Goal: Task Accomplishment & Management: Manage account settings

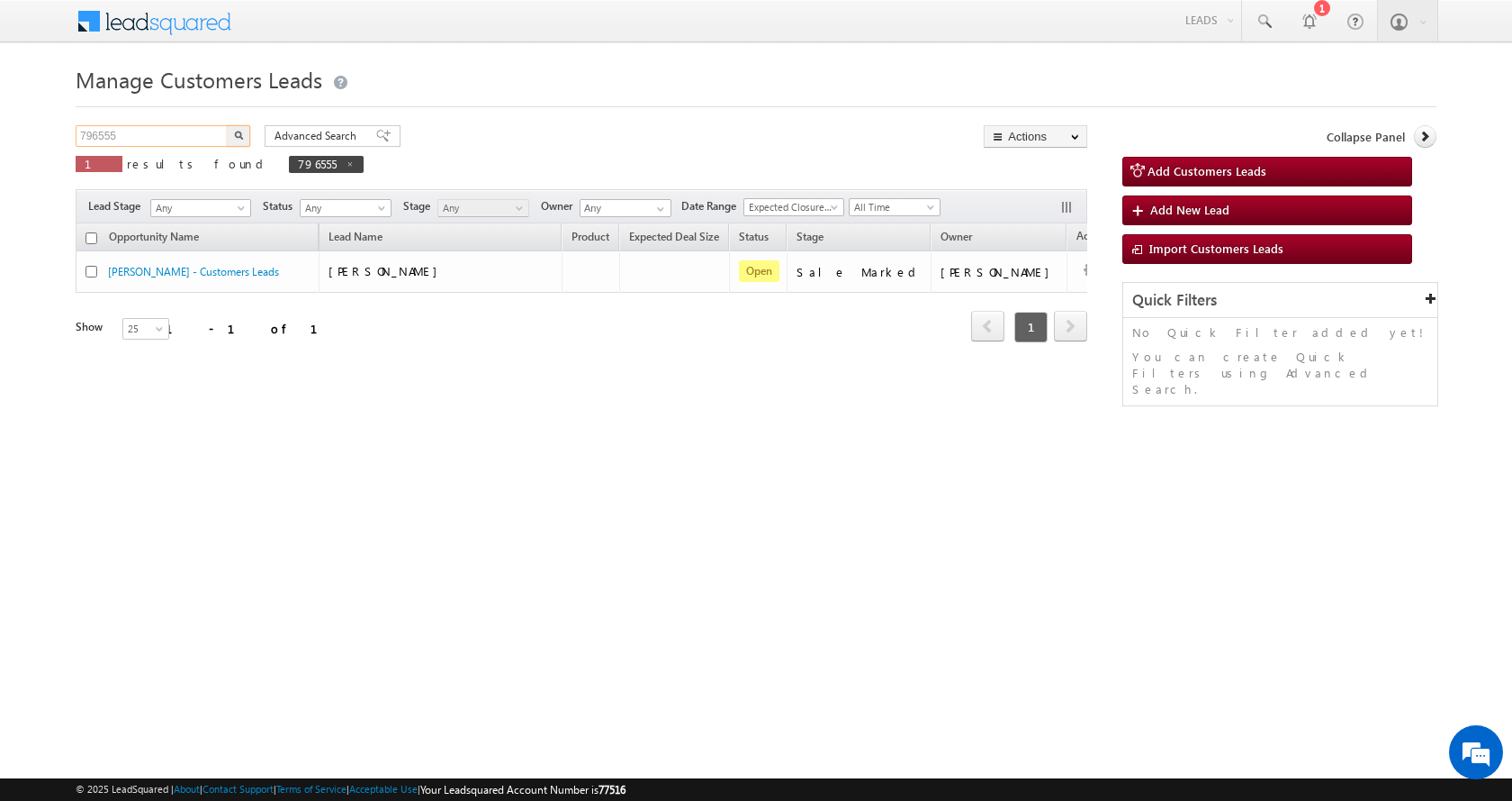
click at [86, 132] on input "796555" at bounding box center [152, 136] width 153 height 22
click at [88, 131] on input "796555" at bounding box center [152, 136] width 153 height 22
paste input "936"
type input "796936"
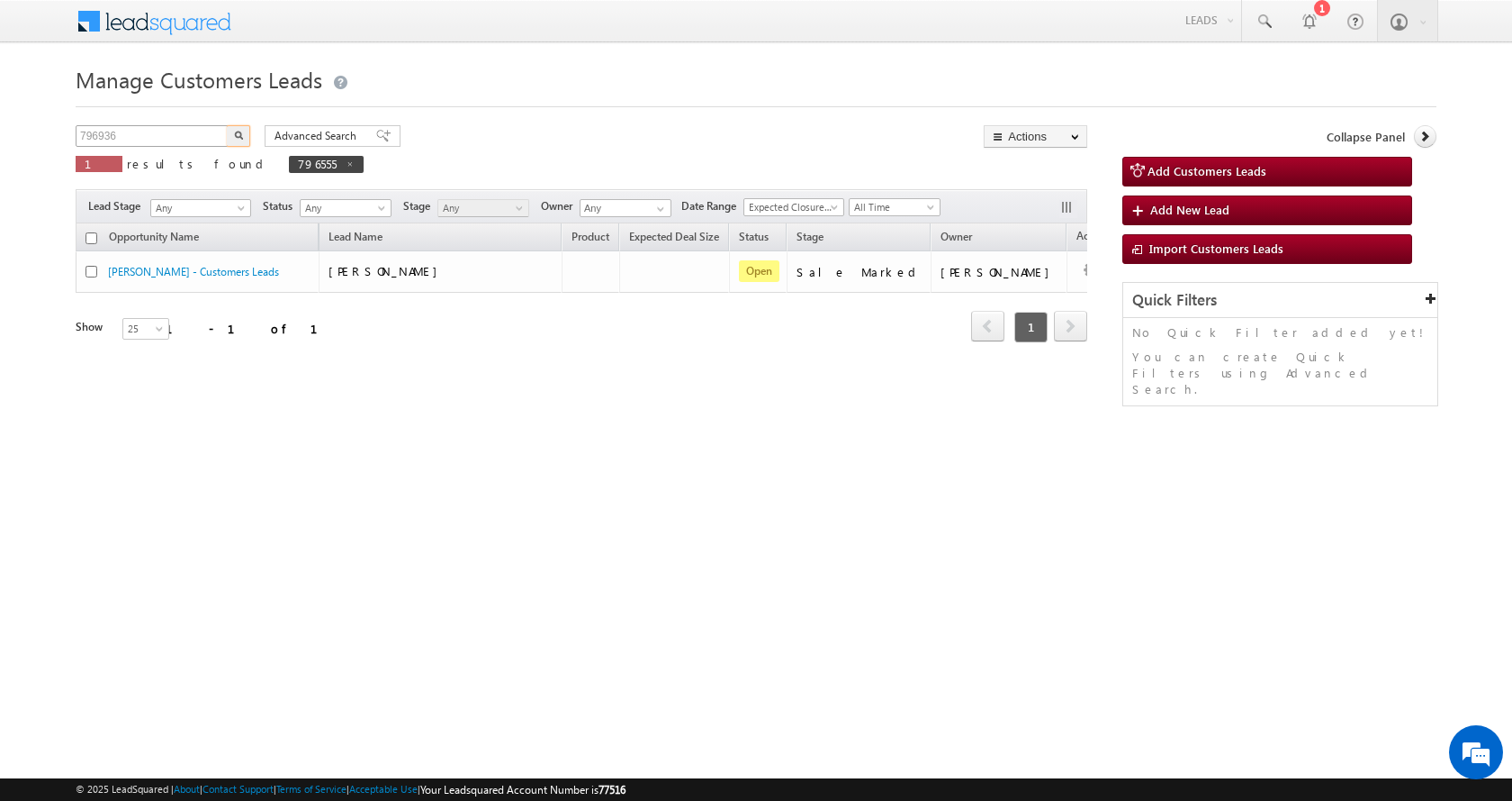
click at [227, 125] on button "button" at bounding box center [238, 136] width 23 height 22
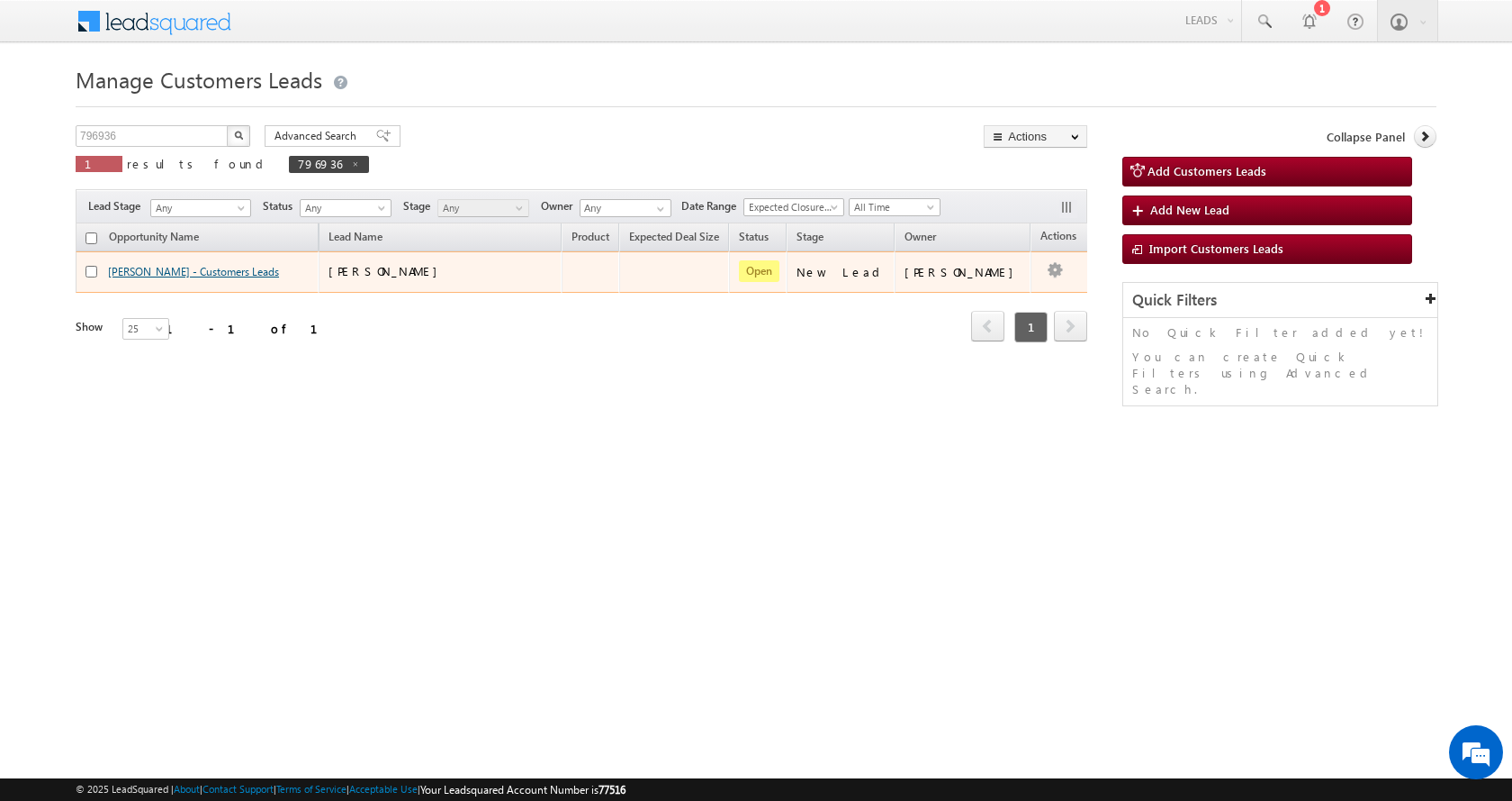
click at [202, 272] on link "[PERSON_NAME] - Customers Leads" at bounding box center [194, 271] width 171 height 14
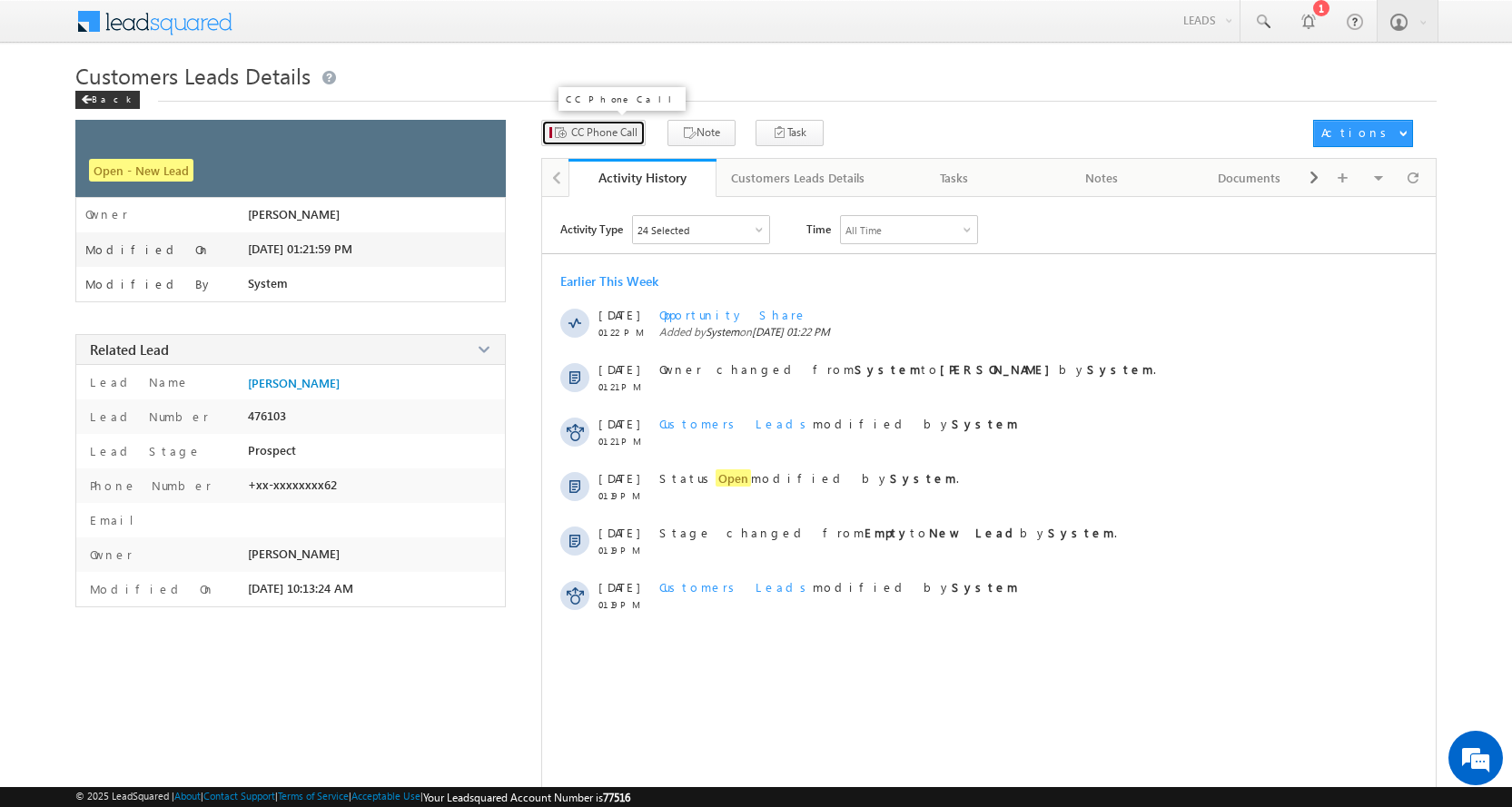
click at [598, 132] on span "CC Phone Call" at bounding box center [604, 132] width 66 height 17
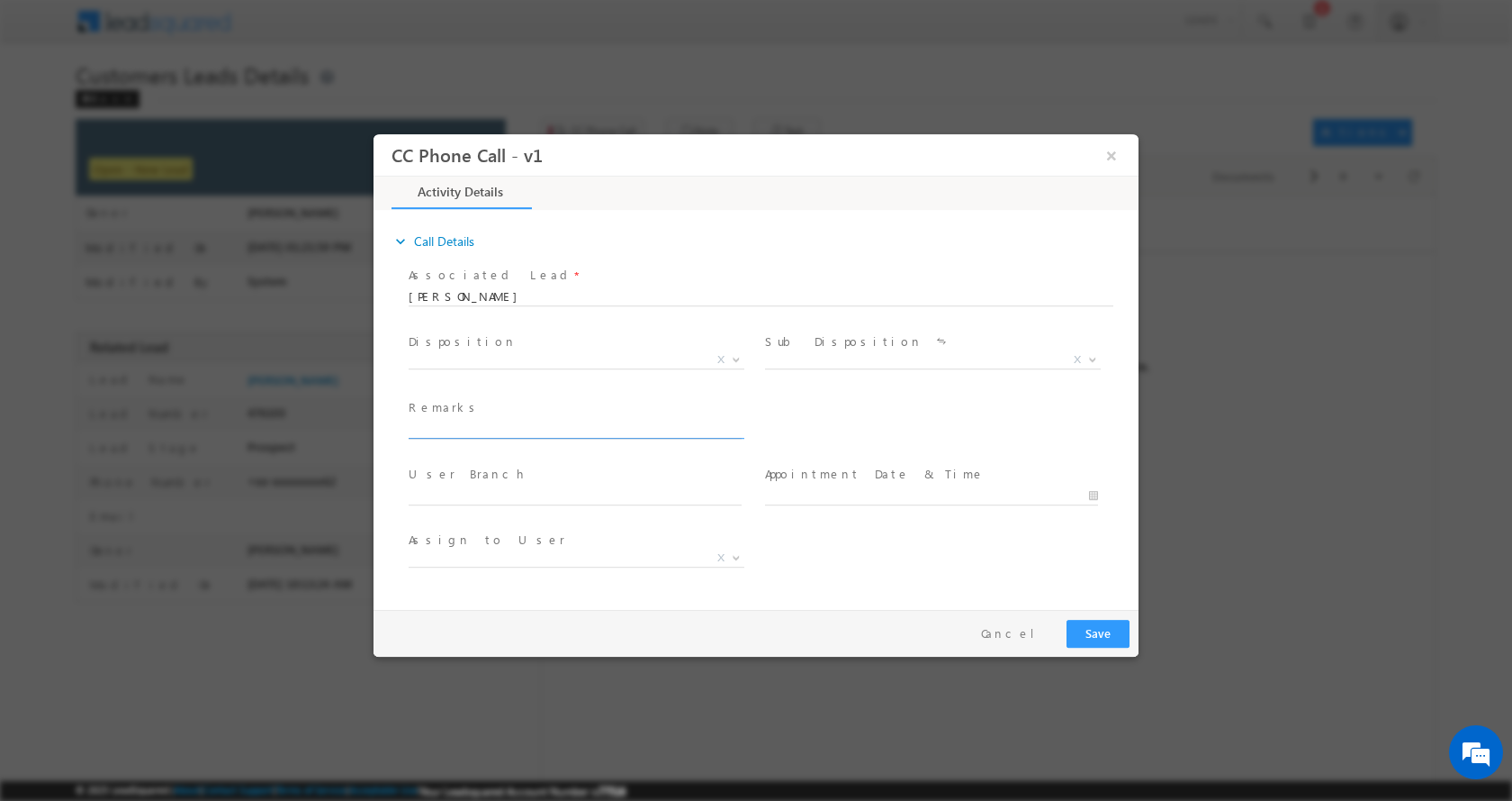
click at [452, 431] on input "text" at bounding box center [575, 429] width 333 height 18
type input "HARISHCHAND BANSAL-9410617262-HOME CONSTRUCTION-LOAN-10 L-PV-80 L-REG-AGE-51--W…"
select select "nand.kishor@sgrlimited.in"
type input "HARISHCHAND BANSAL-9410617262-HOME CONSTRUCTION-LOAN-10 L-PV-80 L-REG-AGE-51--W…"
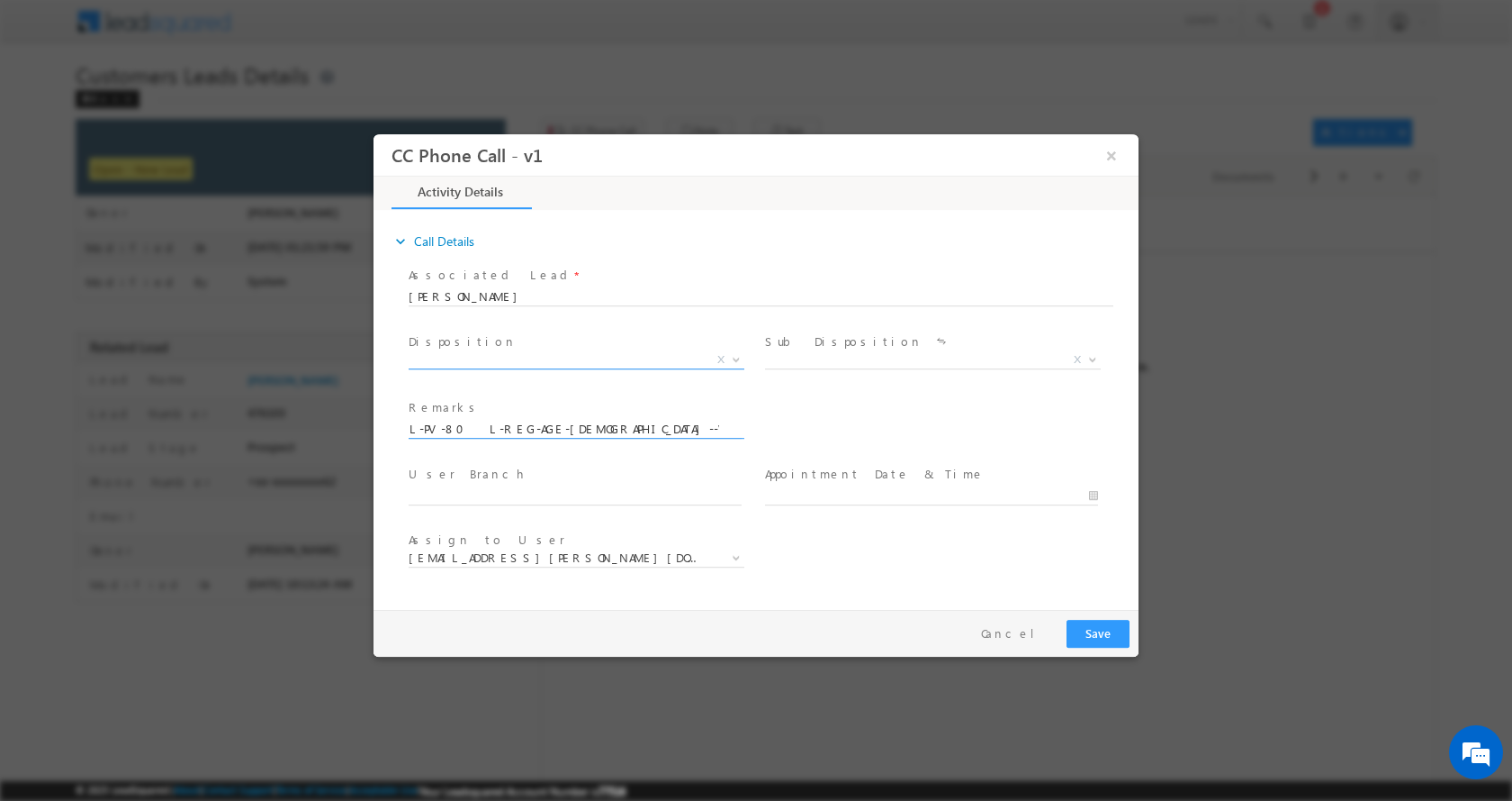
click at [740, 352] on span at bounding box center [734, 358] width 18 height 23
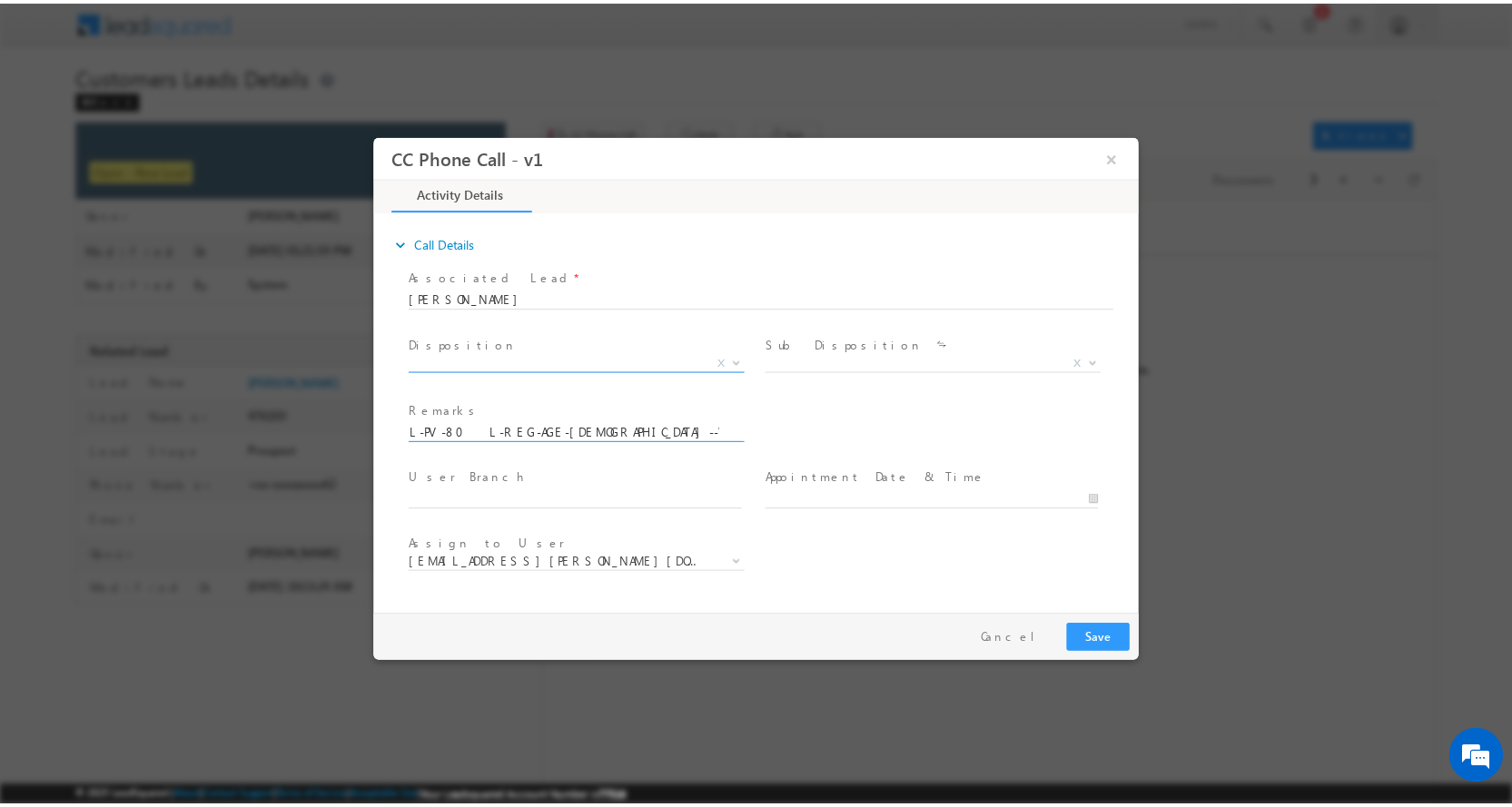
scroll to position [0, 0]
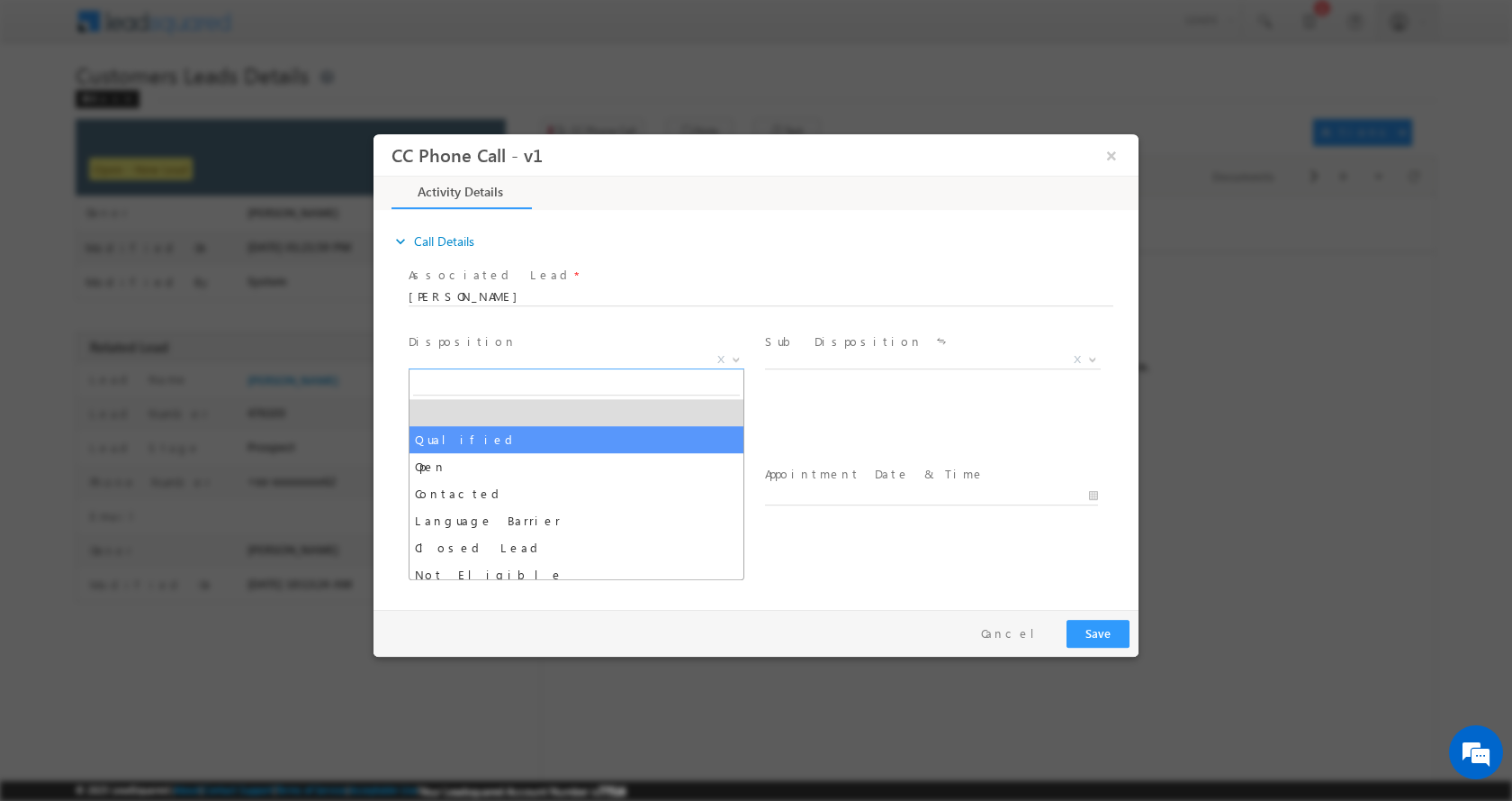
select select "Qualified"
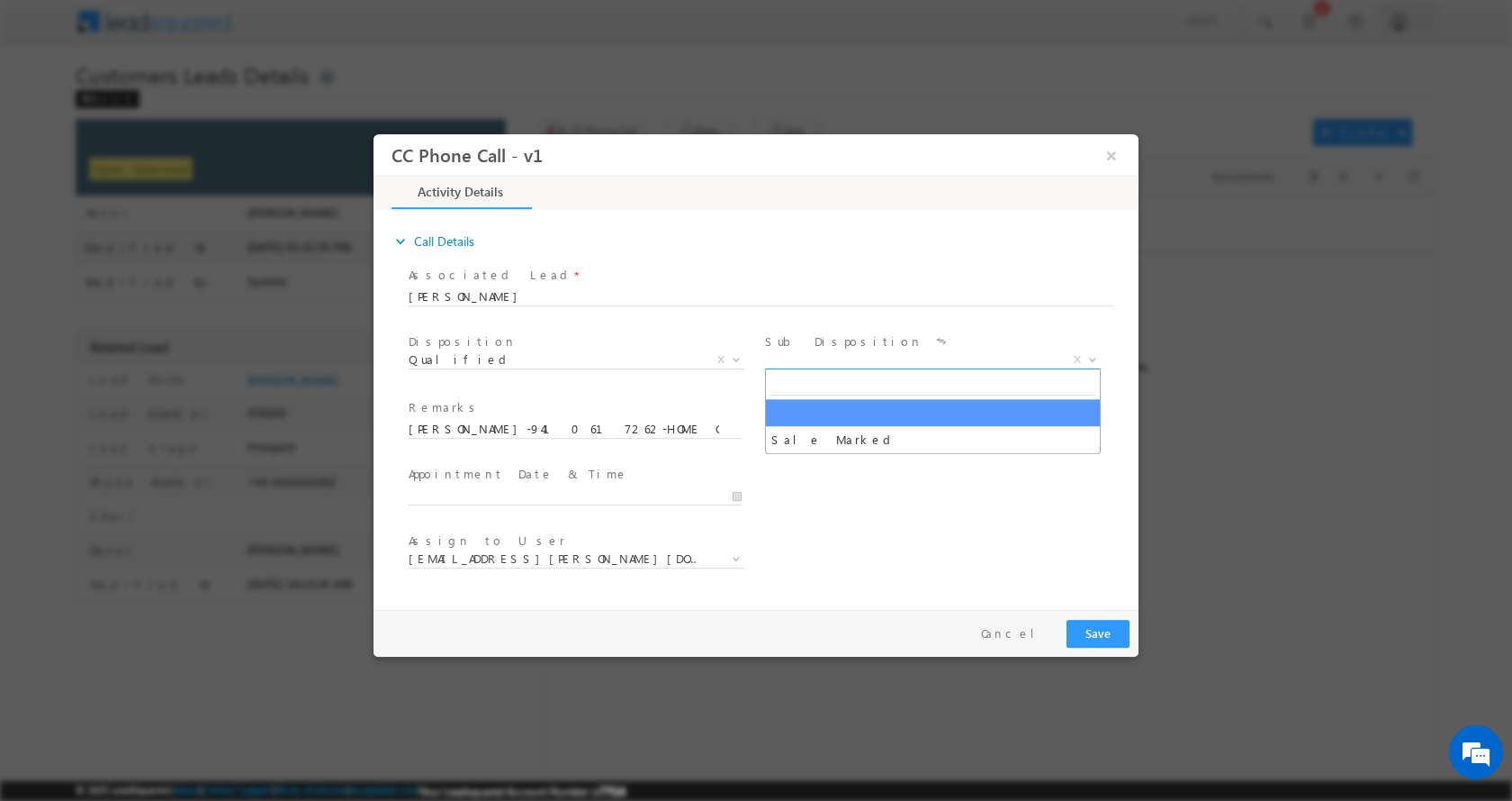
click at [1095, 360] on b at bounding box center [1093, 358] width 11 height 6
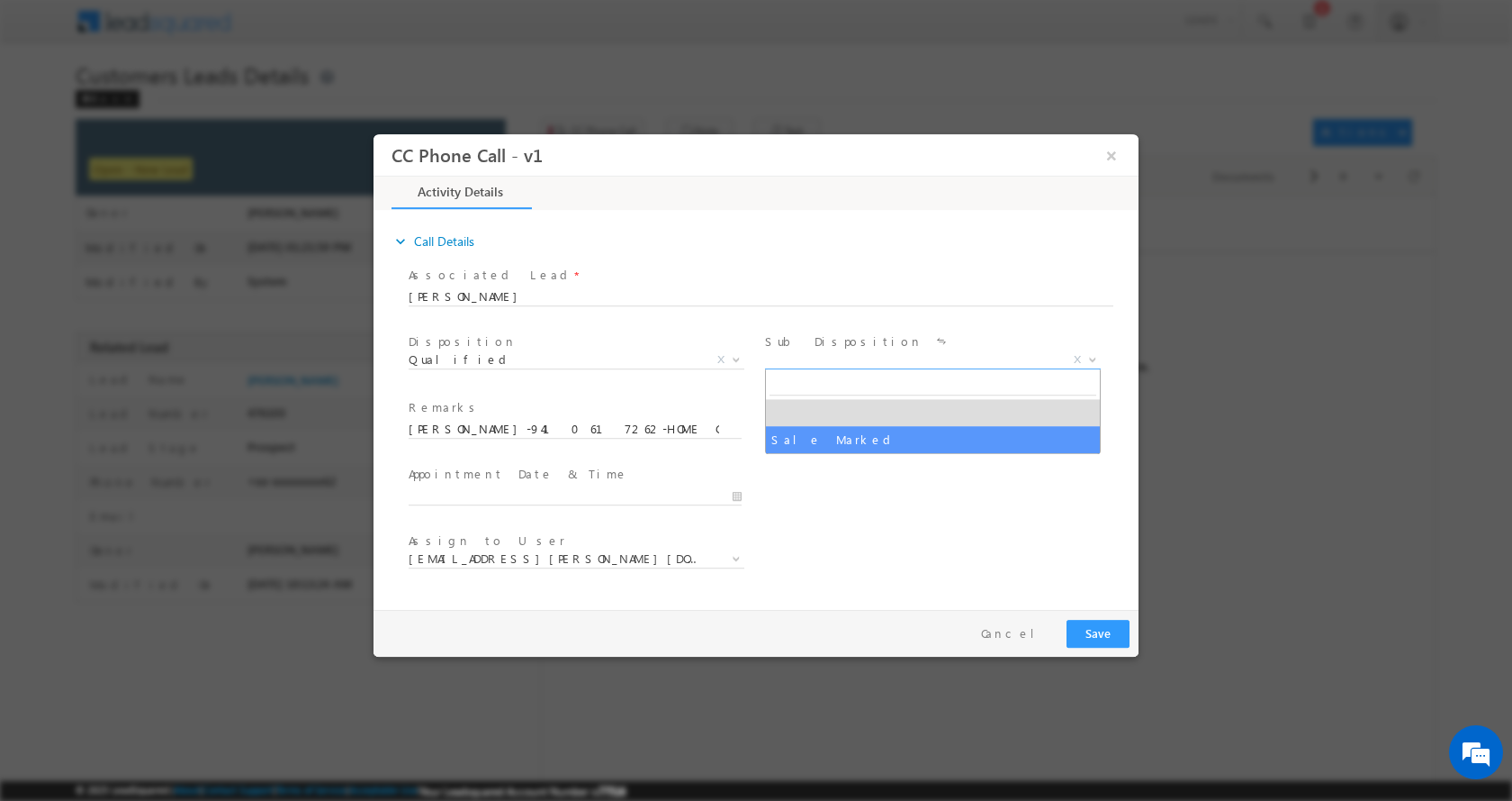
select select "Sale Marked"
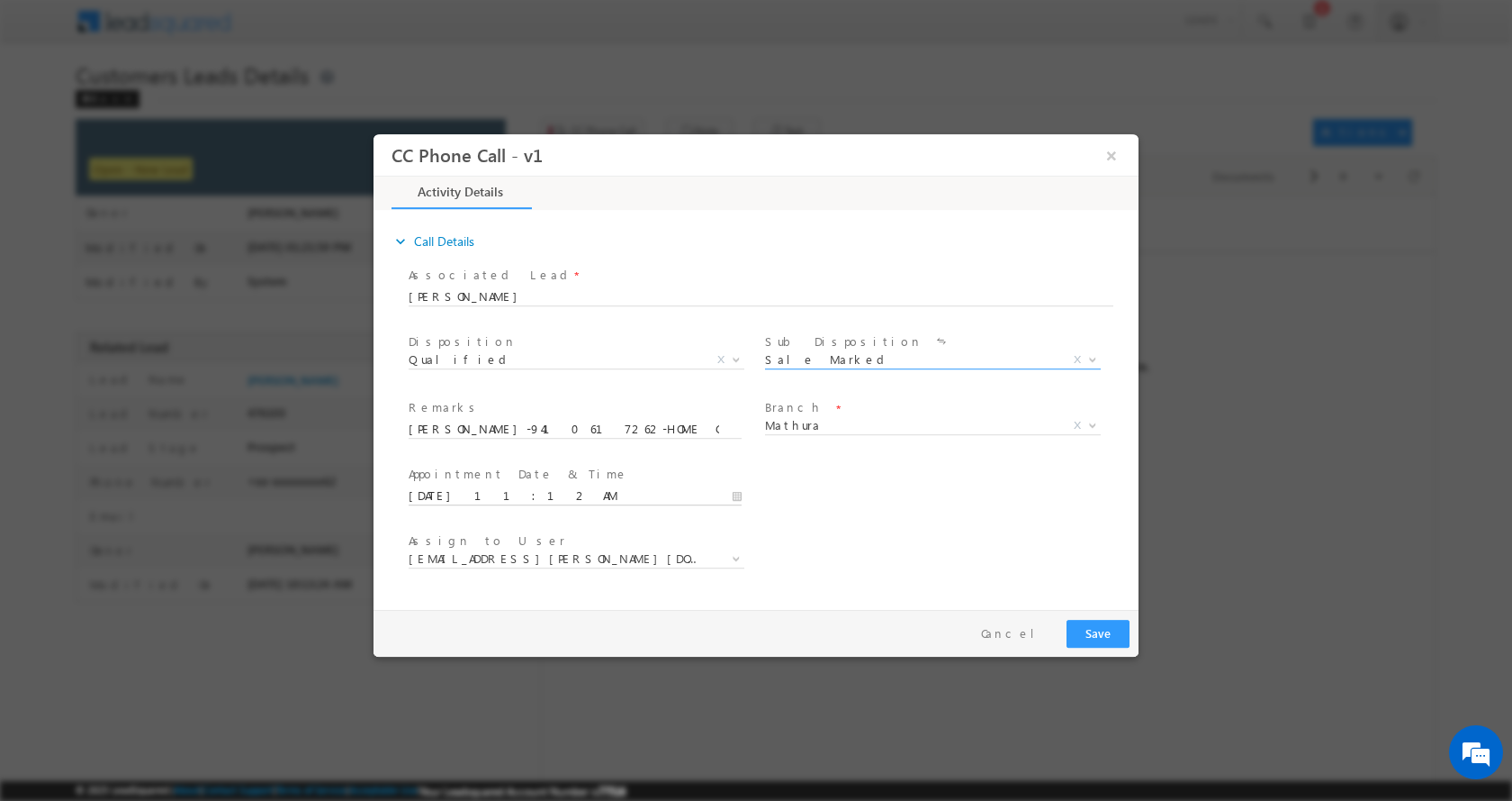
click at [742, 498] on input "08/28/2025 11:12 AM" at bounding box center [575, 496] width 333 height 18
type input "08/29/2025 12:12 PM"
type input "12"
click at [478, 464] on span at bounding box center [477, 464] width 13 height 14
click at [1094, 636] on button "Save" at bounding box center [1098, 633] width 63 height 28
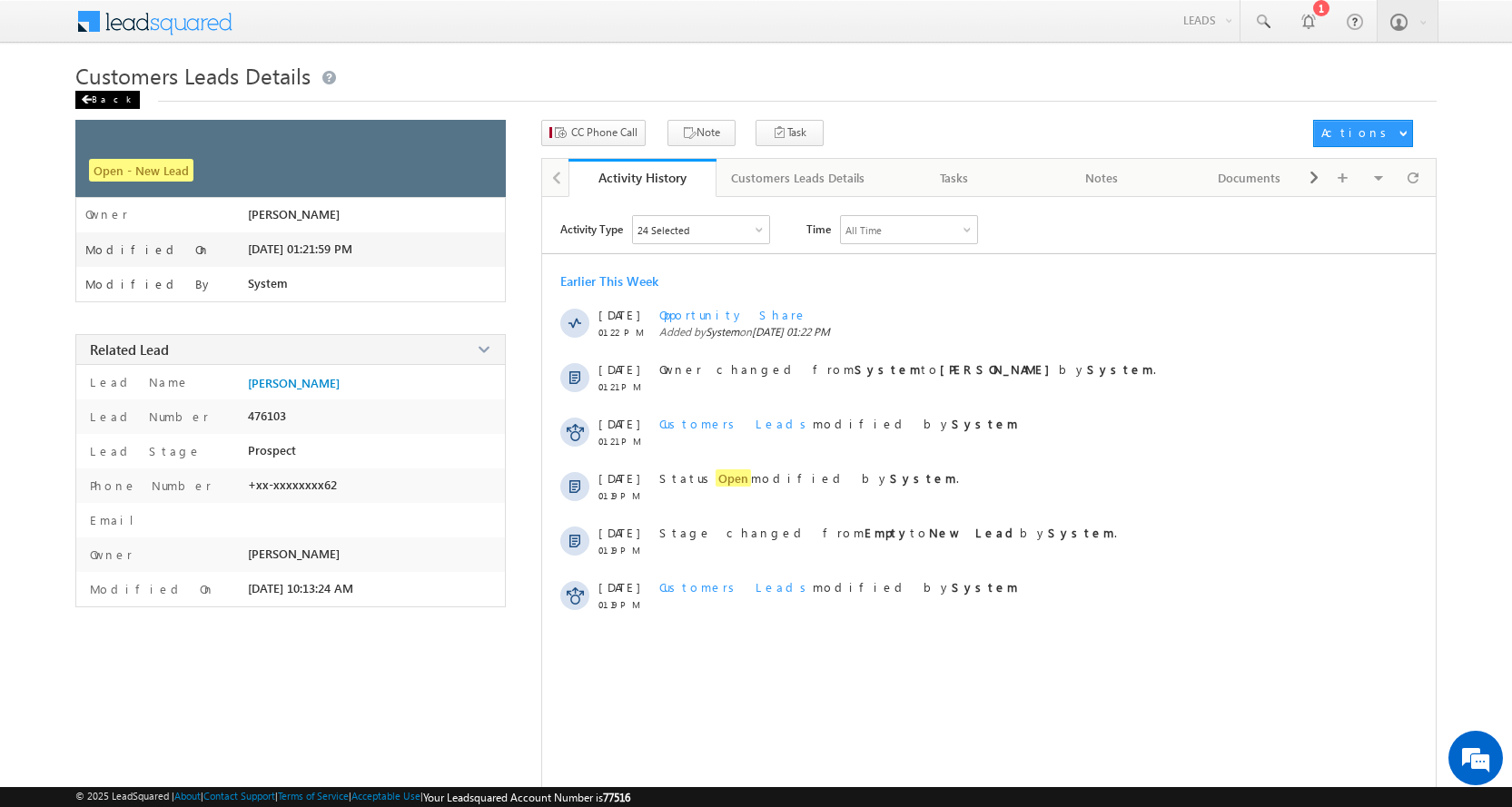
click at [89, 98] on span at bounding box center [86, 100] width 11 height 9
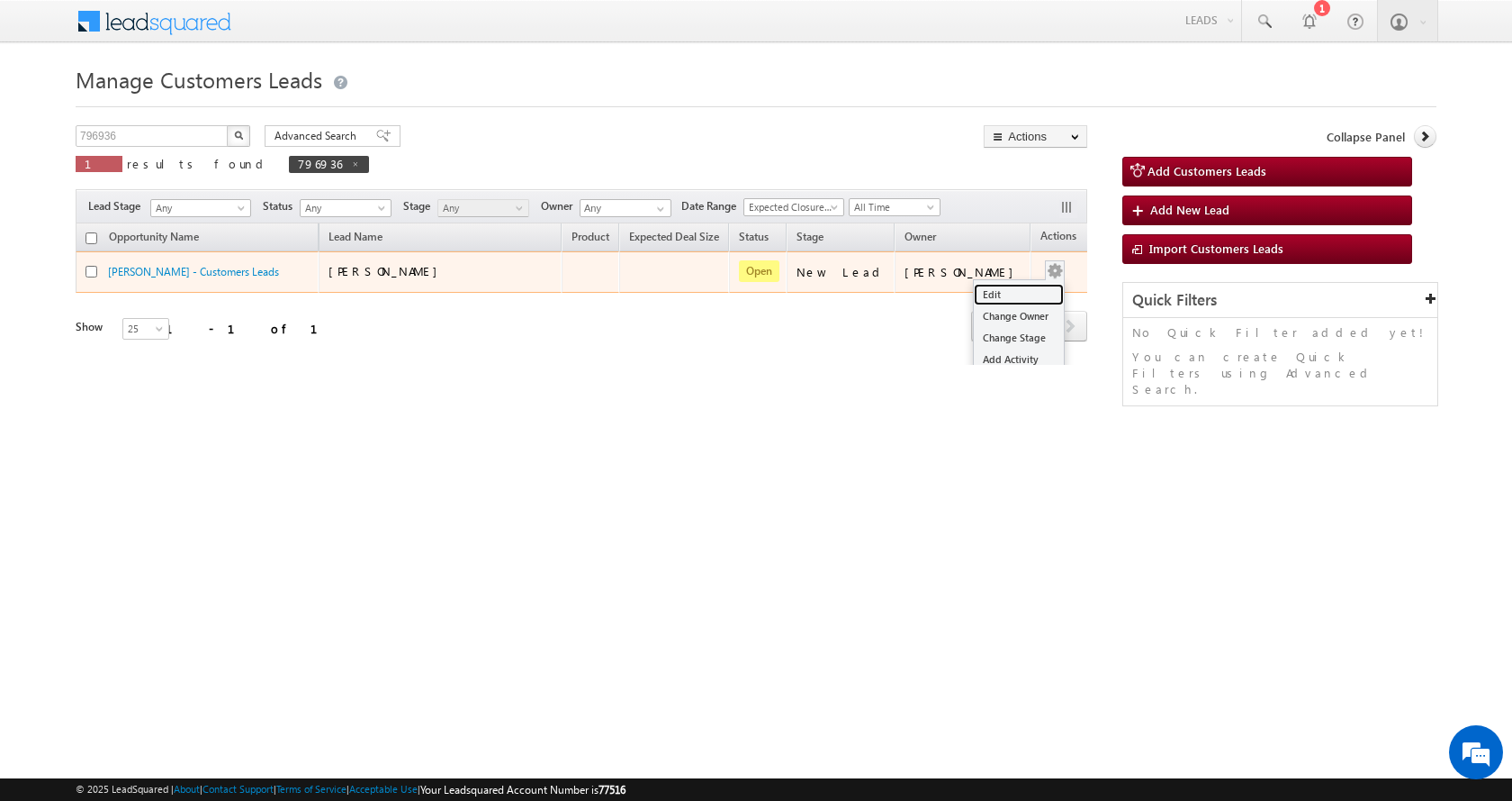
click at [983, 292] on link "Edit" at bounding box center [1019, 294] width 90 height 22
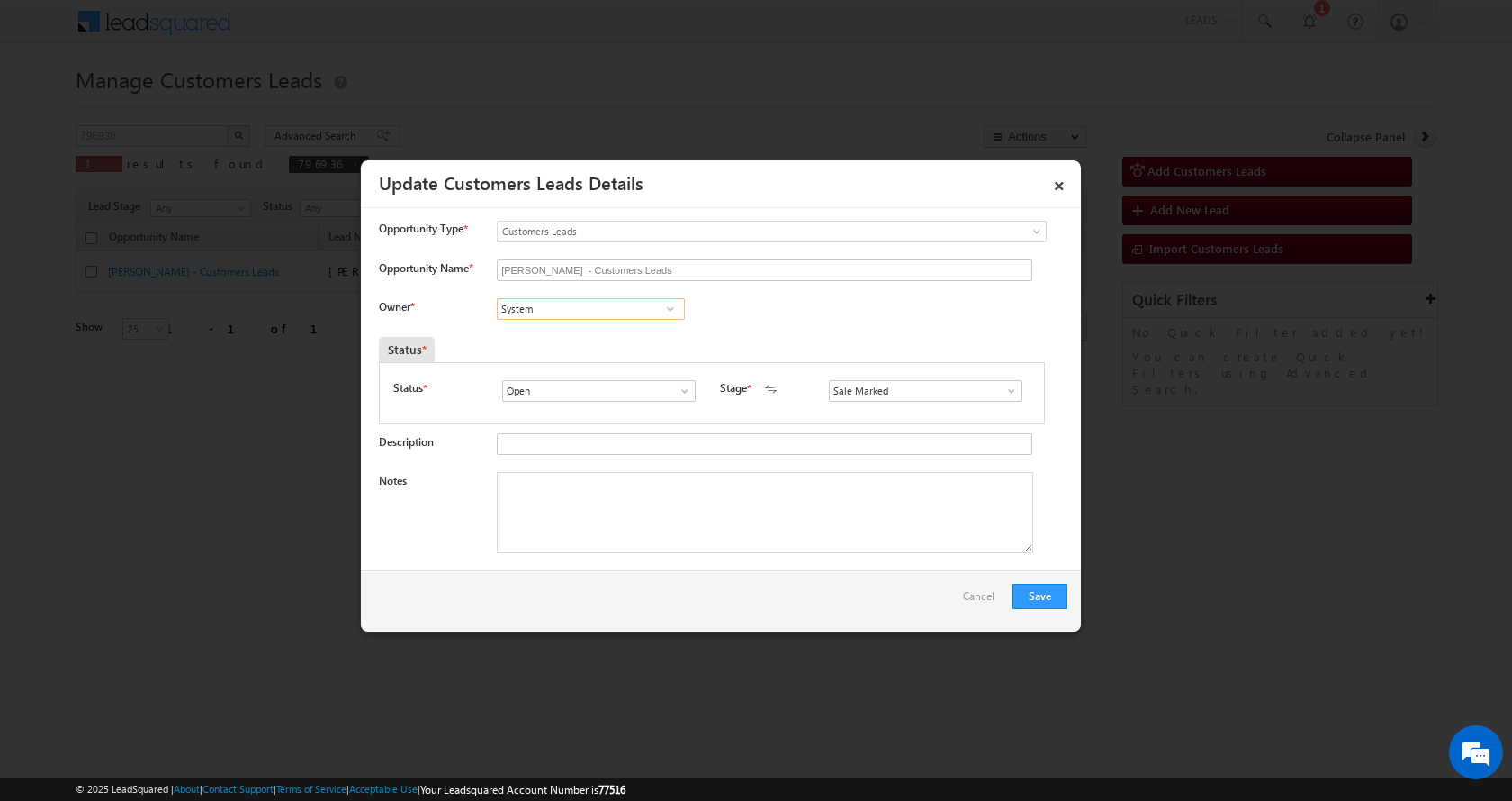
click at [505, 302] on input "System" at bounding box center [591, 309] width 188 height 22
paste input "antosh Kumar"
click at [591, 332] on link "Santosh Kumar santosh.kumar2@sgrlimited.in" at bounding box center [591, 337] width 188 height 34
type input "Santosh Kumar"
click at [587, 483] on textarea "Notes" at bounding box center [766, 512] width 537 height 81
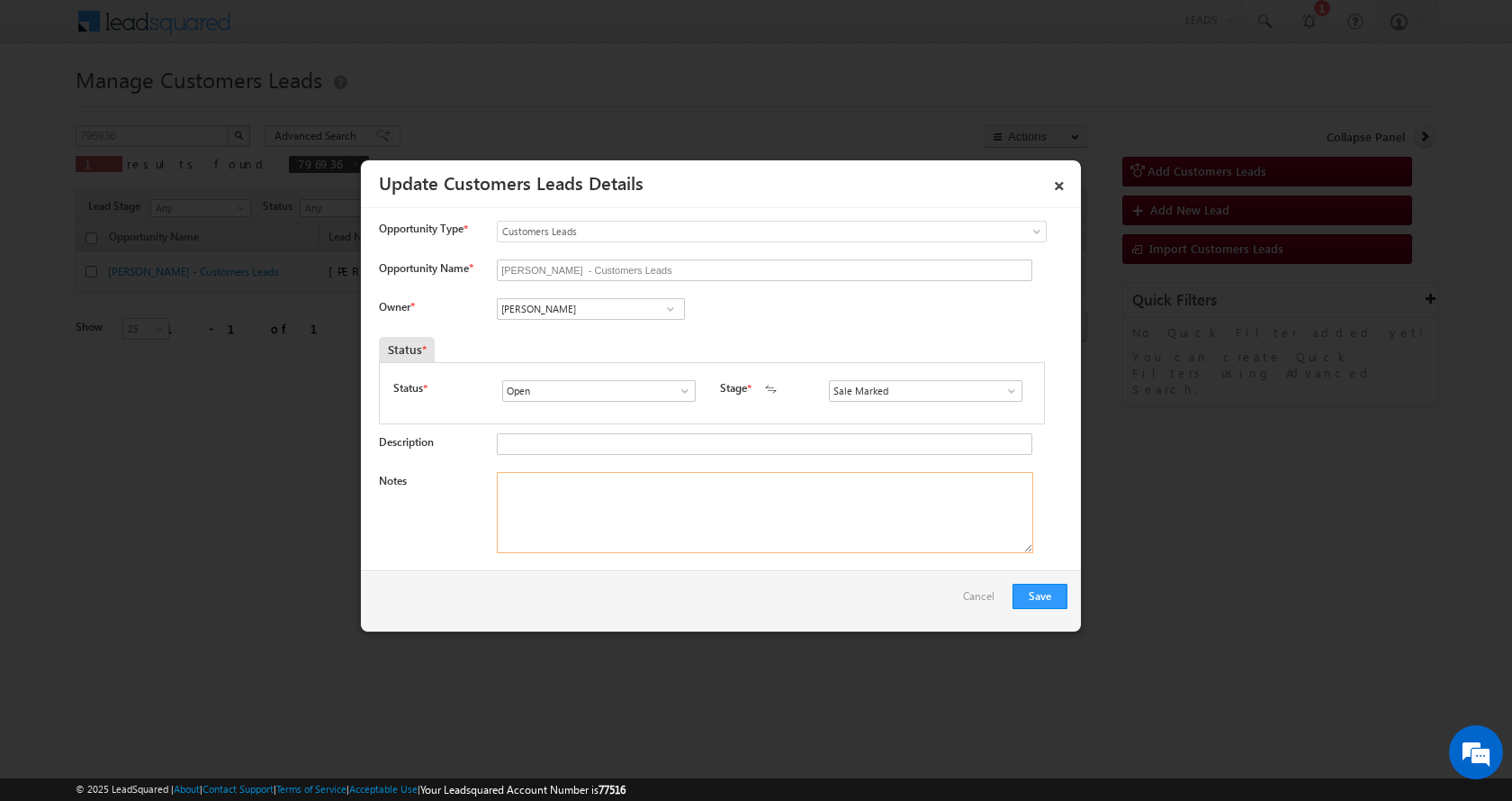
paste textarea "HARISHCHAND BANSAL-9410617262-HOME CONSTRUCTION-LOAN-10 L-PV-80 L-REG-AGE-51--W…"
type textarea "HARISHCHAND BANSAL-9410617262-HOME CONSTRUCTION-LOAN-10 L-PV-80 L-REG-AGE-51--W…"
click at [1049, 592] on button "Save" at bounding box center [1040, 596] width 55 height 25
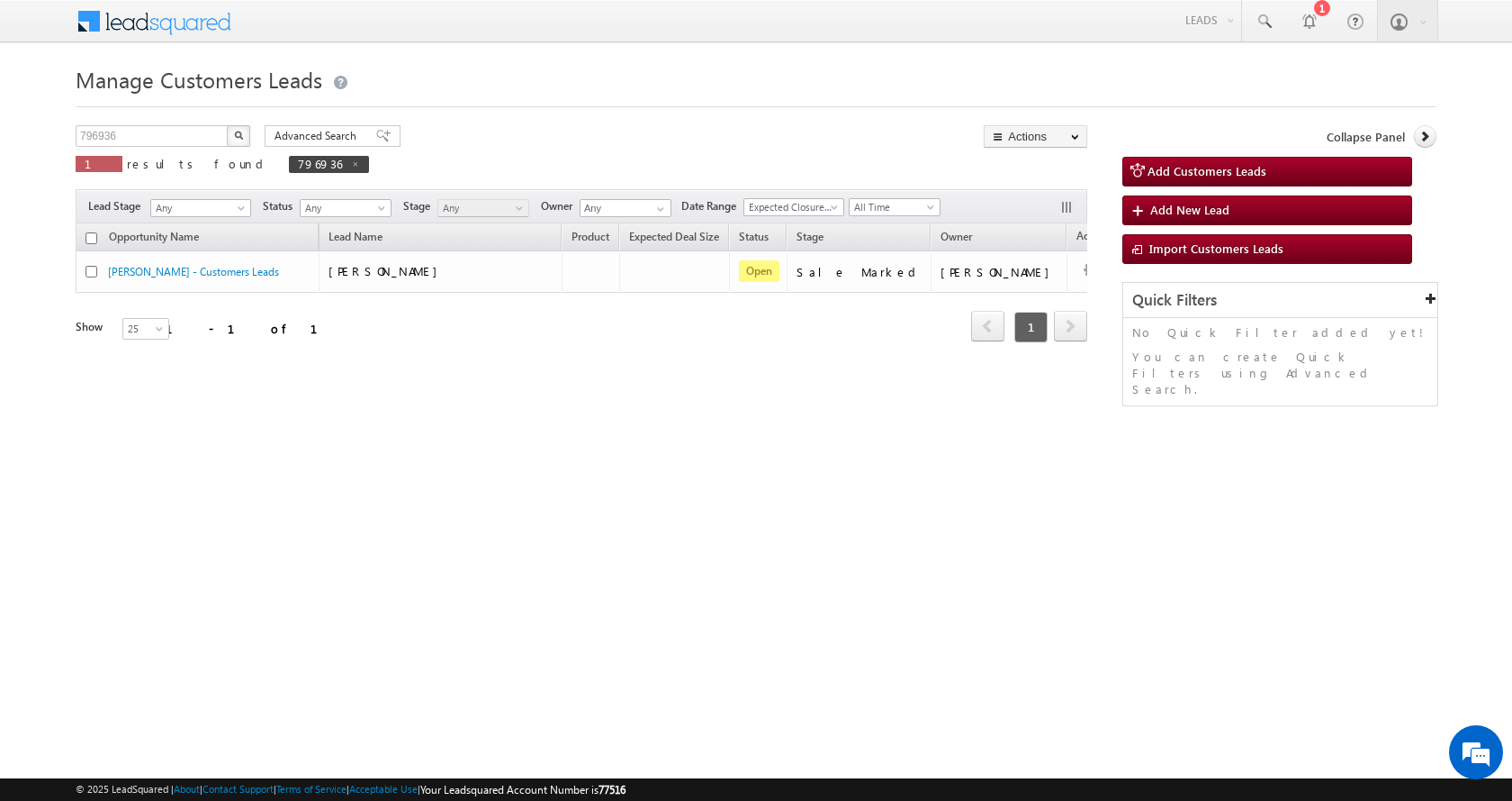
click at [973, 246] on th "Owner" at bounding box center [999, 237] width 136 height 28
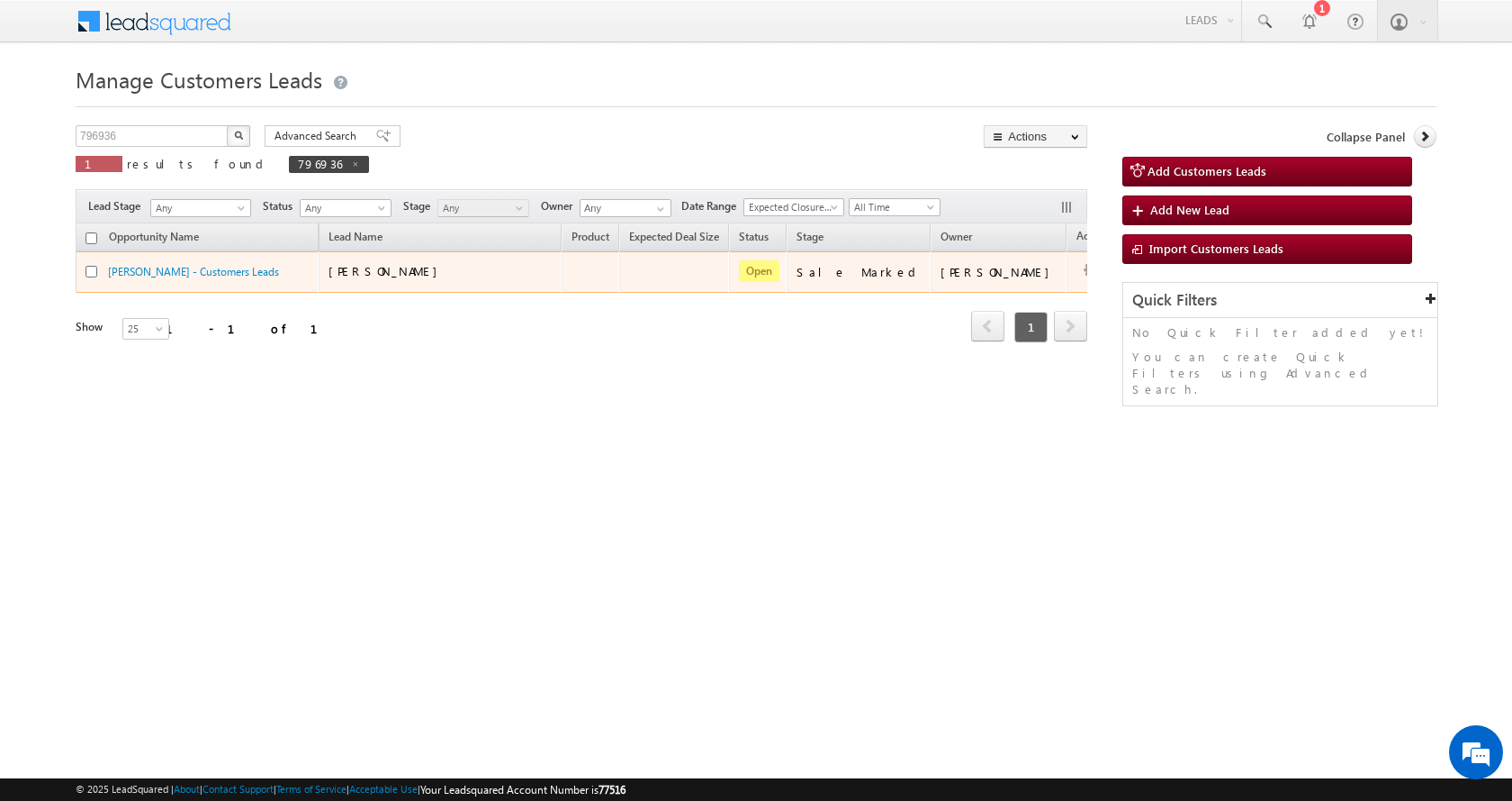
click at [503, 268] on div "[PERSON_NAME]" at bounding box center [418, 271] width 180 height 17
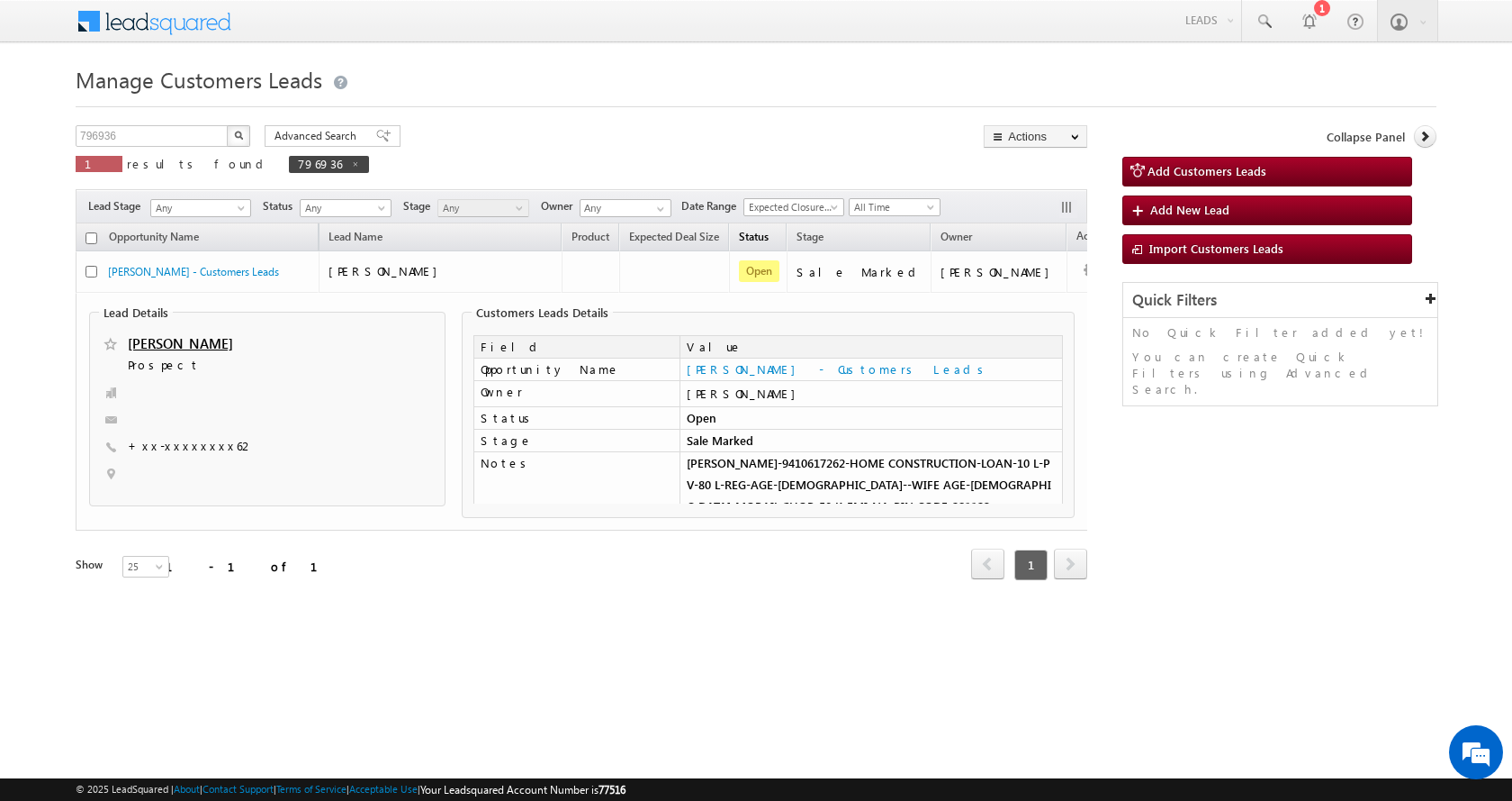
click at [778, 236] on link "Status" at bounding box center [754, 238] width 48 height 23
